Goal: Task Accomplishment & Management: Use online tool/utility

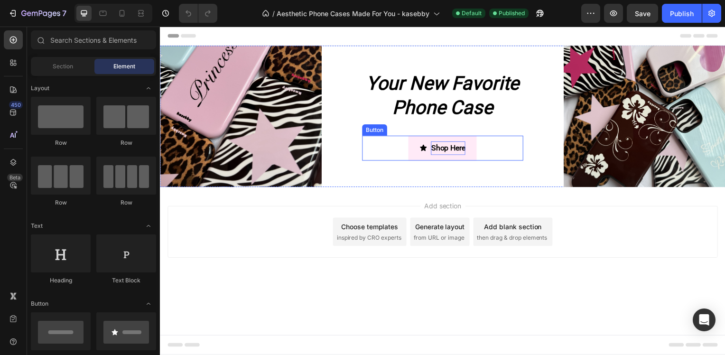
click at [432, 153] on p "Shop Here" at bounding box center [449, 149] width 35 height 14
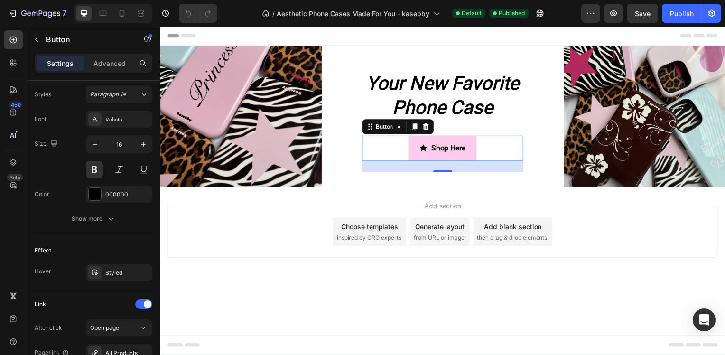
scroll to position [526, 0]
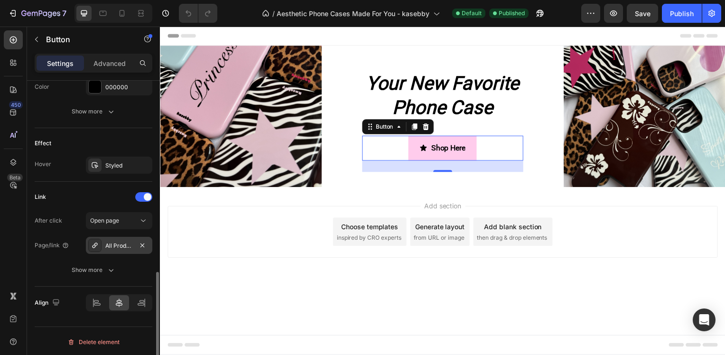
click at [129, 246] on div "All Products" at bounding box center [119, 245] width 28 height 9
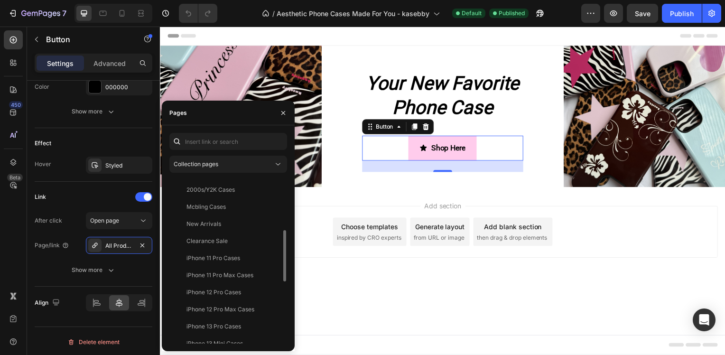
scroll to position [168, 0]
click at [202, 224] on div "New Arrivals" at bounding box center [203, 223] width 35 height 9
click at [139, 314] on div "Align" at bounding box center [94, 302] width 118 height 32
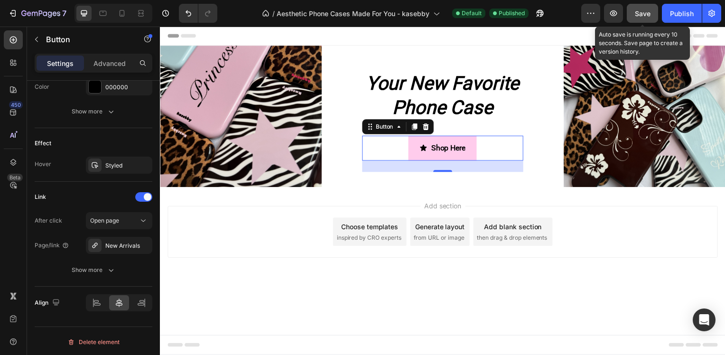
click at [641, 10] on span "Save" at bounding box center [642, 13] width 16 height 8
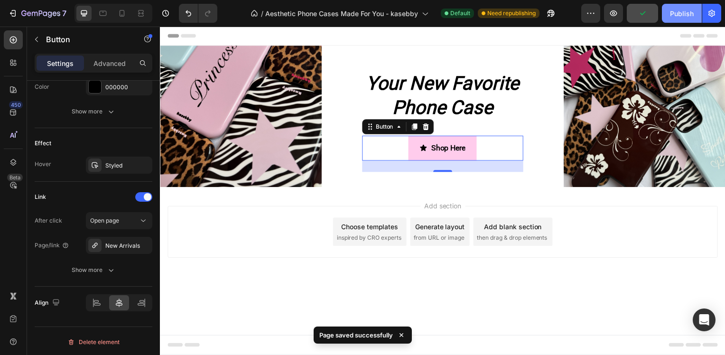
click at [680, 18] on button "Publish" at bounding box center [681, 13] width 40 height 19
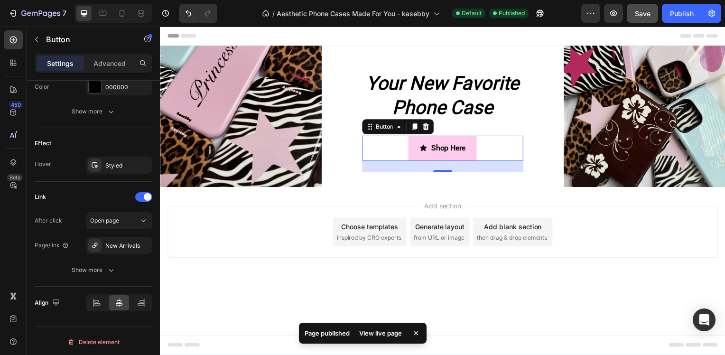
click at [379, 335] on div "View live page" at bounding box center [380, 332] width 54 height 13
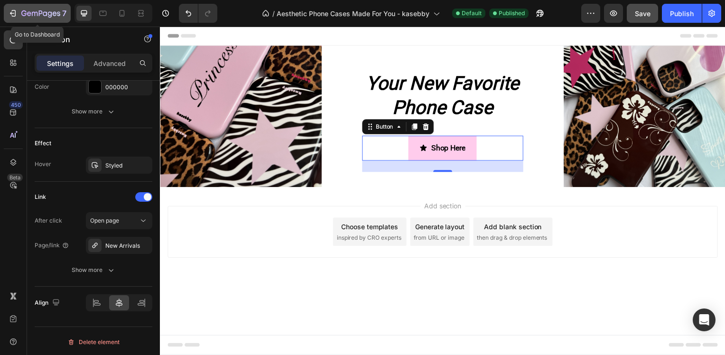
click at [10, 15] on icon "button" at bounding box center [12, 13] width 9 height 9
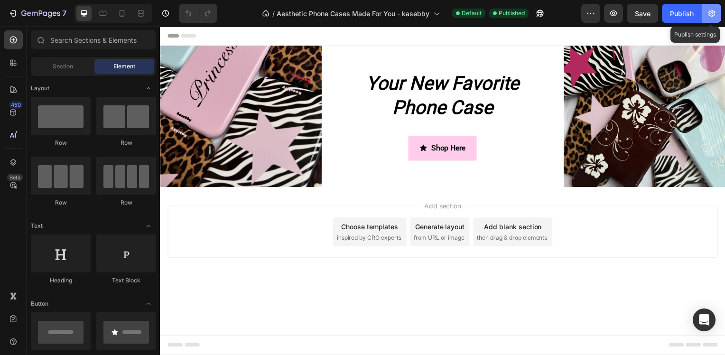
click at [711, 12] on icon "button" at bounding box center [711, 13] width 9 height 9
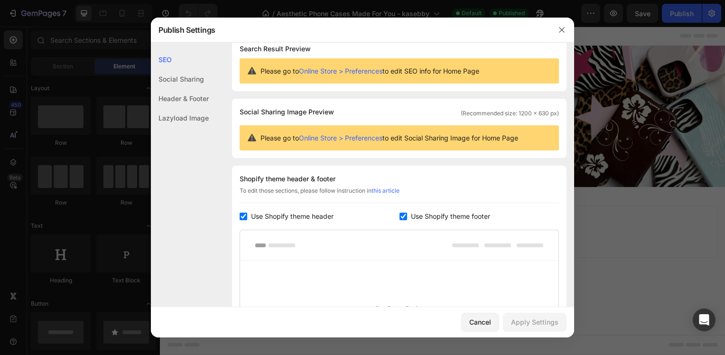
scroll to position [156, 0]
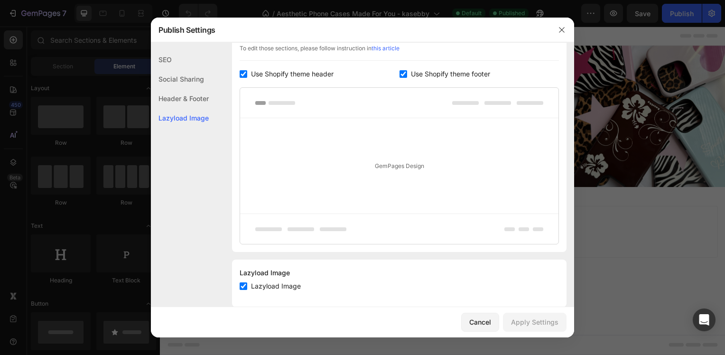
click at [203, 101] on div "Header & Footer" at bounding box center [180, 98] width 58 height 19
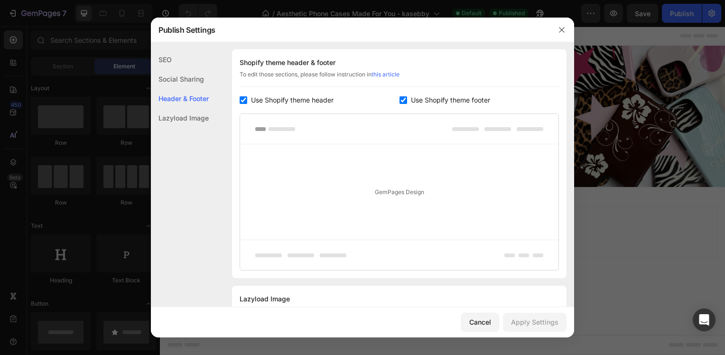
scroll to position [128, 0]
click at [193, 75] on div "Social Sharing" at bounding box center [180, 78] width 58 height 19
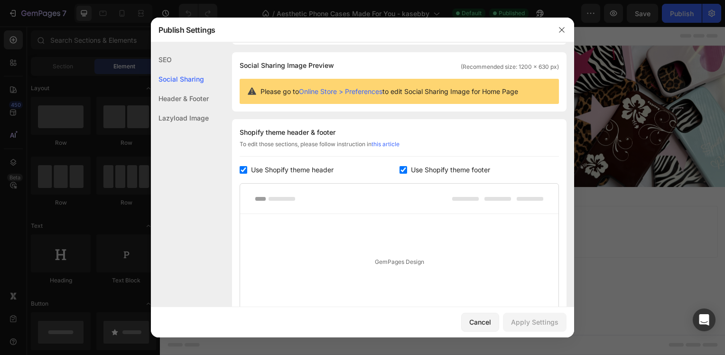
click at [180, 62] on div "SEO" at bounding box center [180, 59] width 58 height 19
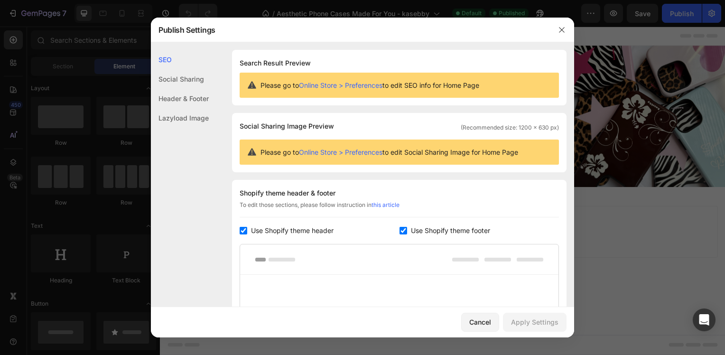
scroll to position [171, 0]
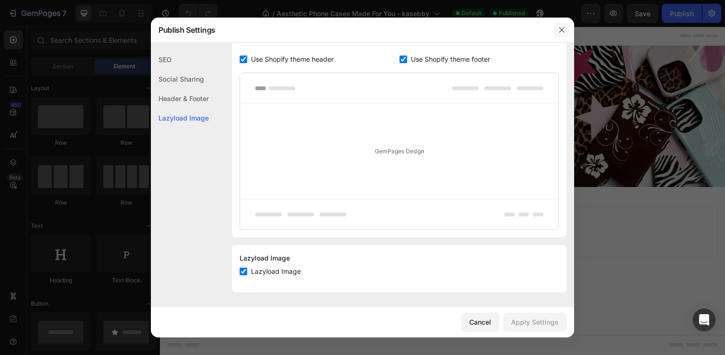
click at [562, 24] on button "button" at bounding box center [561, 29] width 15 height 15
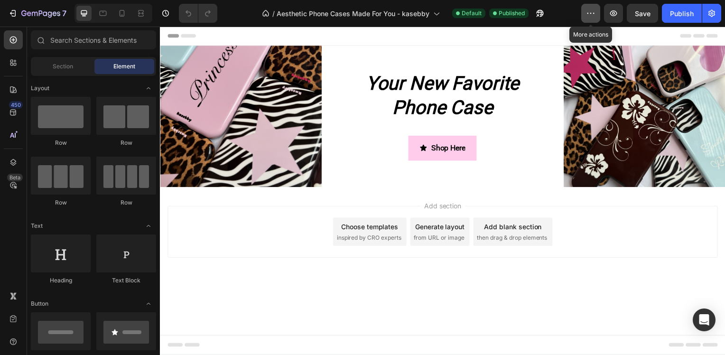
click at [594, 9] on icon "button" at bounding box center [590, 13] width 9 height 9
click at [363, 278] on div "Add section Choose templates inspired by CRO experts Generate layout from URL o…" at bounding box center [444, 246] width 569 height 117
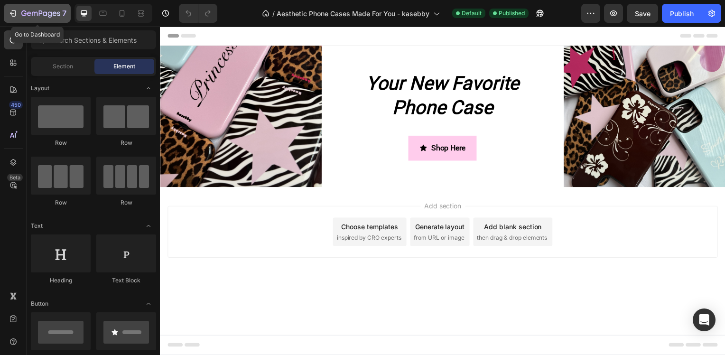
click at [9, 16] on icon "button" at bounding box center [12, 13] width 9 height 9
